Goal: Task Accomplishment & Management: Manage account settings

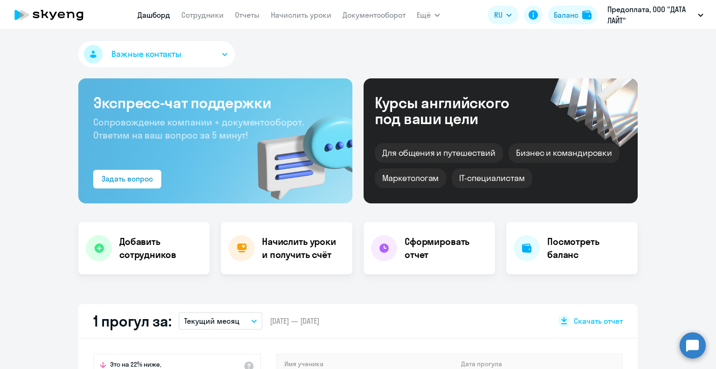
select select "30"
click at [240, 9] on app-menu-item-link "Отчеты" at bounding box center [247, 15] width 25 height 12
click at [240, 17] on link "Отчеты" at bounding box center [247, 14] width 25 height 9
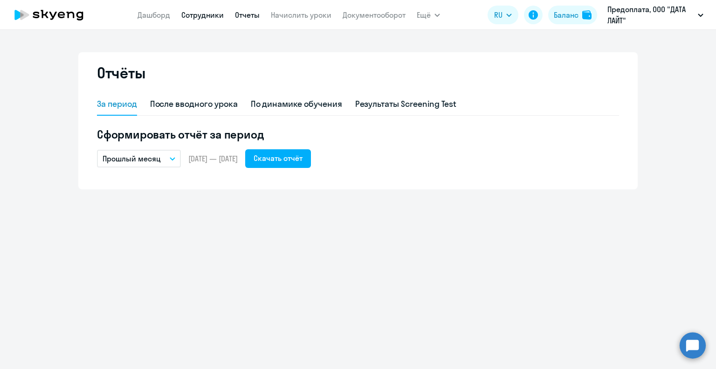
click at [220, 14] on link "Сотрудники" at bounding box center [202, 14] width 42 height 9
select select "30"
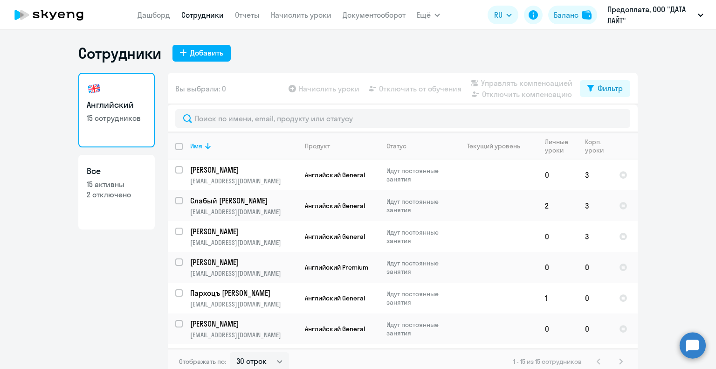
click at [135, 177] on link "Все 15 активны 2 отключено" at bounding box center [116, 192] width 76 height 75
select select "30"
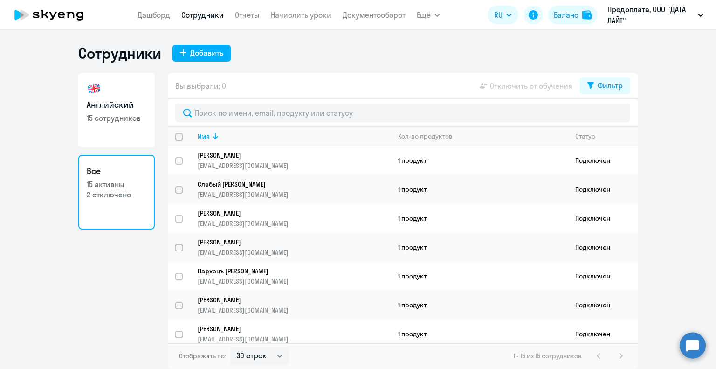
click at [132, 103] on h3 "Английский" at bounding box center [117, 105] width 60 height 12
select select "30"
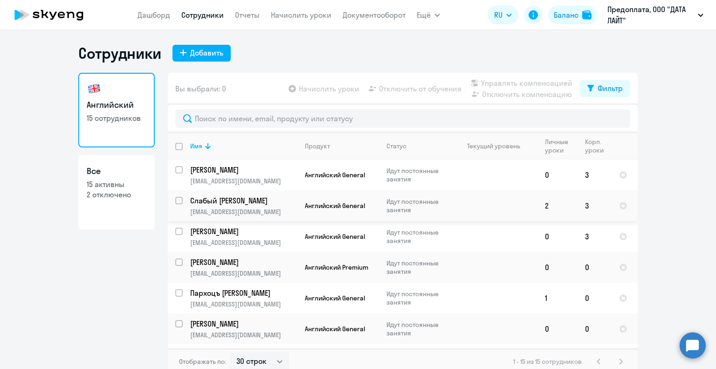
click at [176, 202] on input "select row 42035661" at bounding box center [184, 206] width 19 height 19
checkbox input "true"
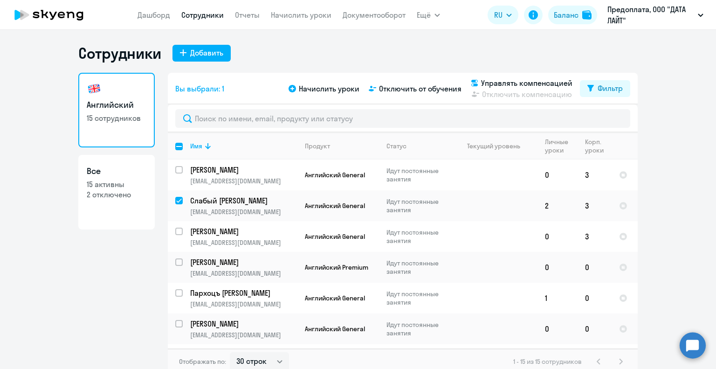
click at [71, 10] on icon at bounding box center [49, 14] width 82 height 23
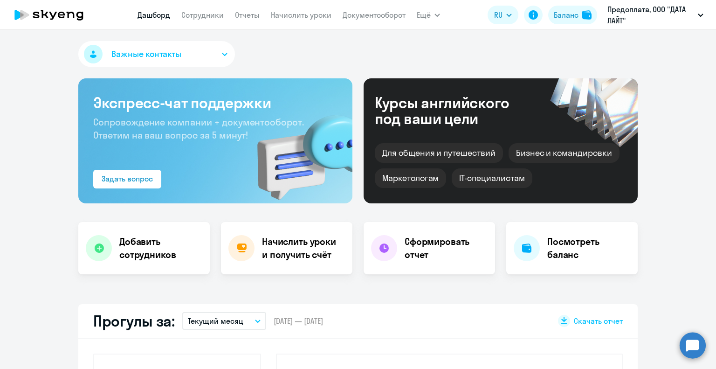
select select "30"
